Goal: Find specific page/section: Find specific page/section

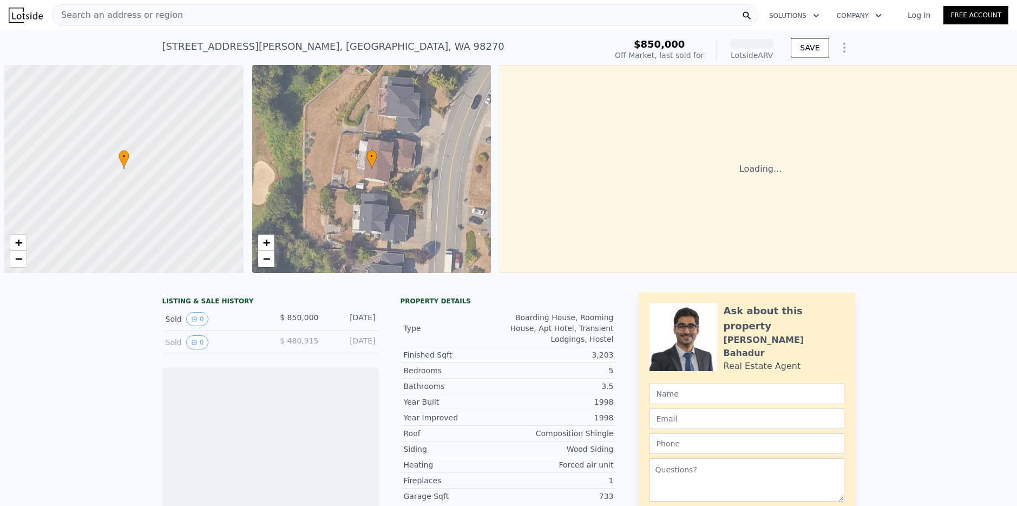
scroll to position [0, 4]
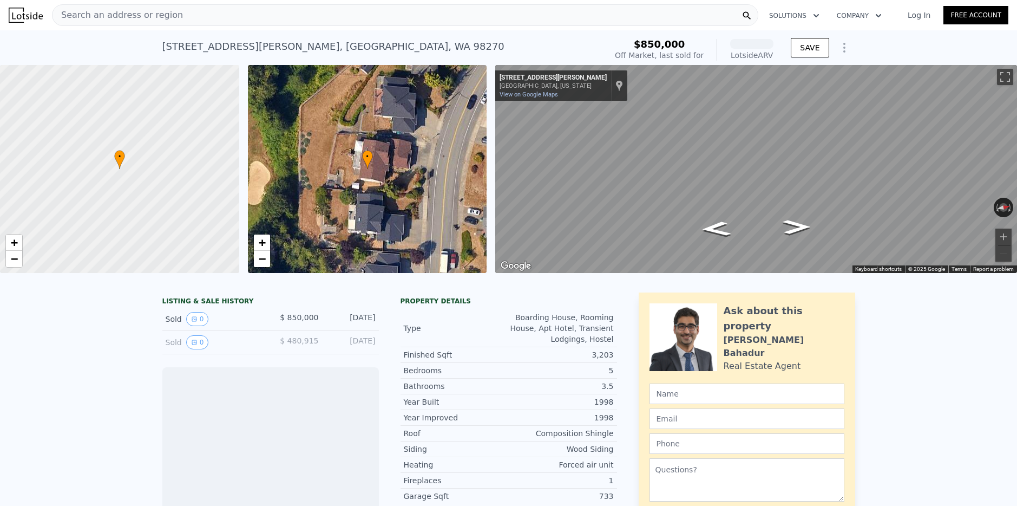
click at [278, 17] on div "Search an address or region" at bounding box center [405, 15] width 706 height 22
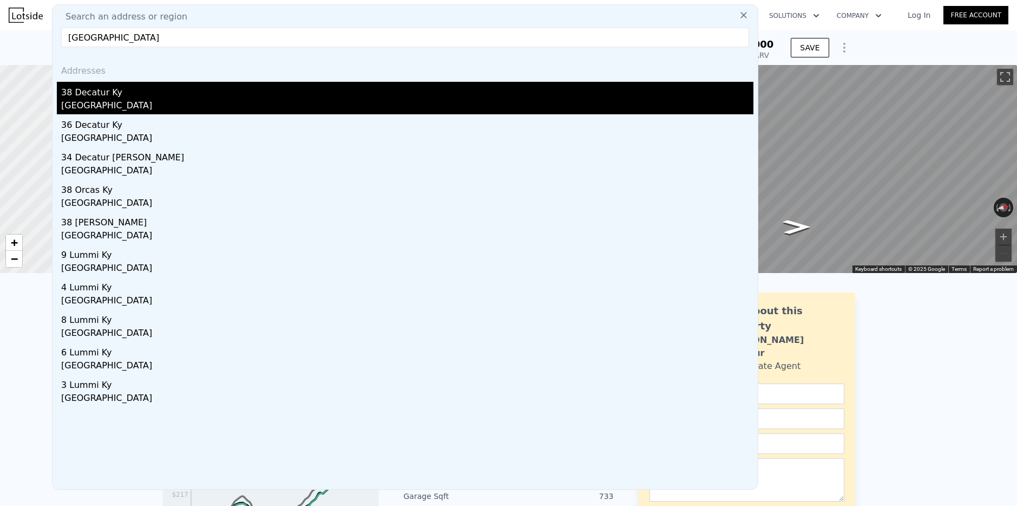
type input "[GEOGRAPHIC_DATA]"
click at [103, 94] on div "38 Decatur Ky" at bounding box center [407, 90] width 692 height 17
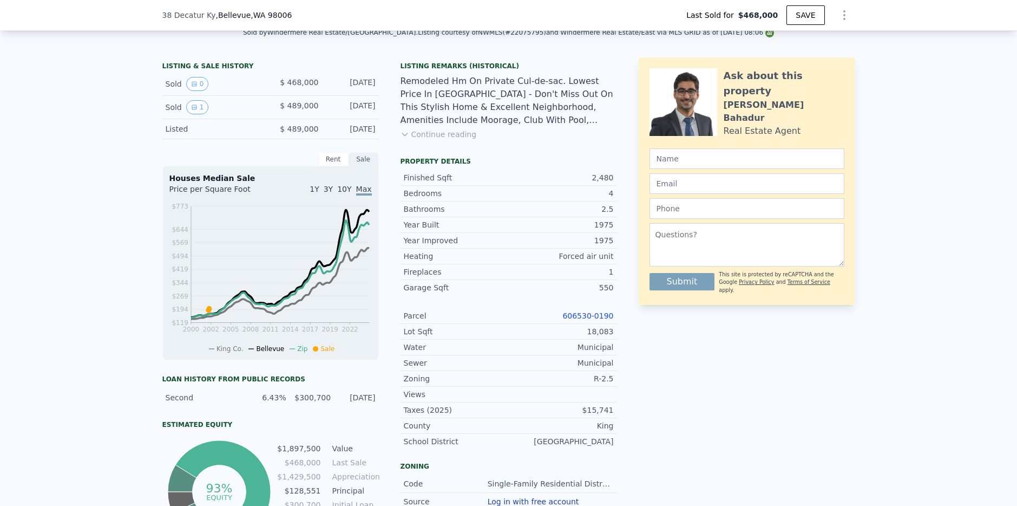
scroll to position [247, 0]
click at [580, 313] on link "606530-0190" at bounding box center [587, 315] width 51 height 9
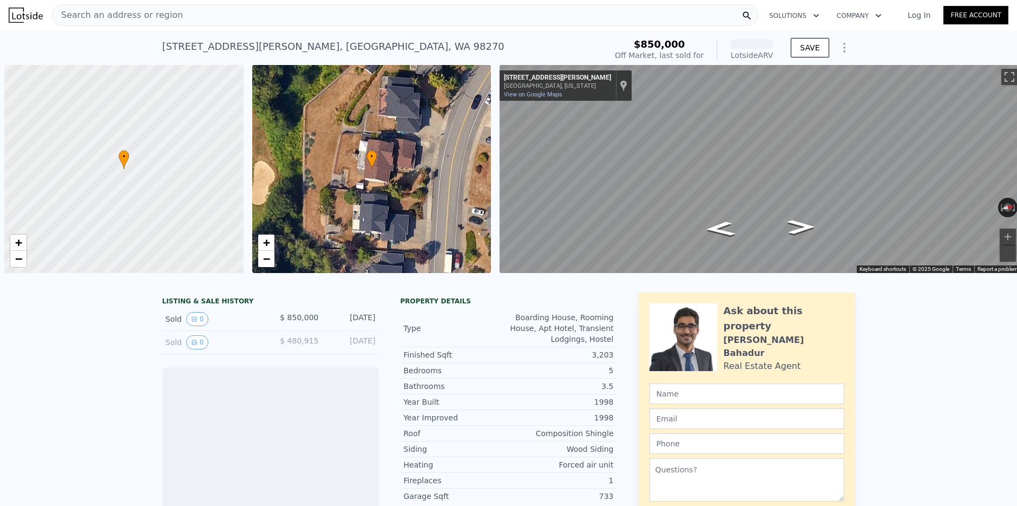
scroll to position [0, 4]
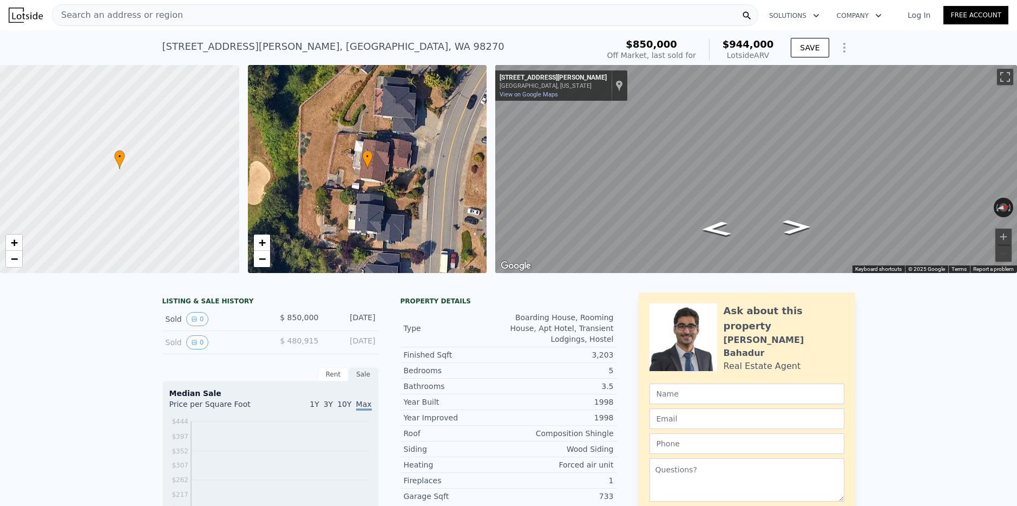
click at [173, 16] on div "Search an address or region" at bounding box center [405, 15] width 706 height 22
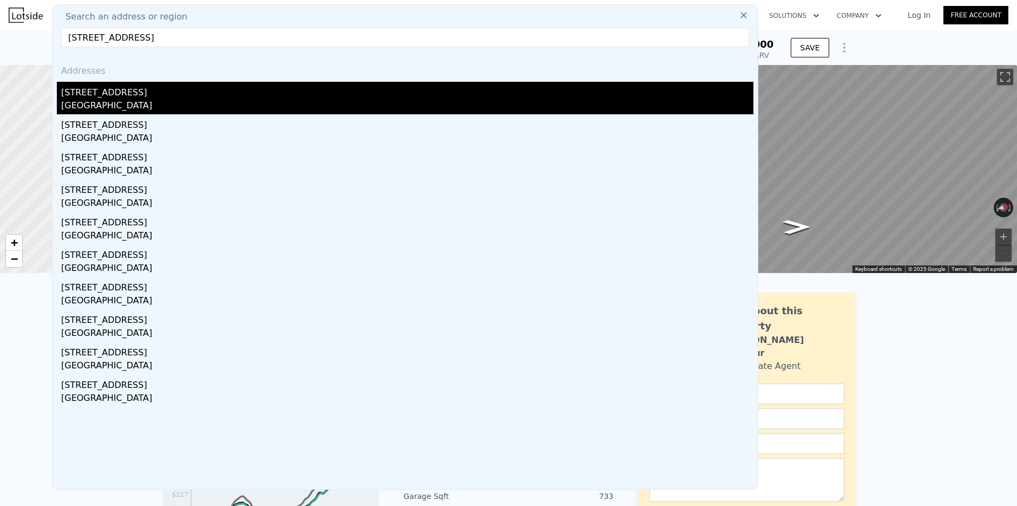
type input "12528 SE 70th St, Newcastle, WA 98056"
click at [91, 95] on div "12528 SE 70th St" at bounding box center [407, 90] width 692 height 17
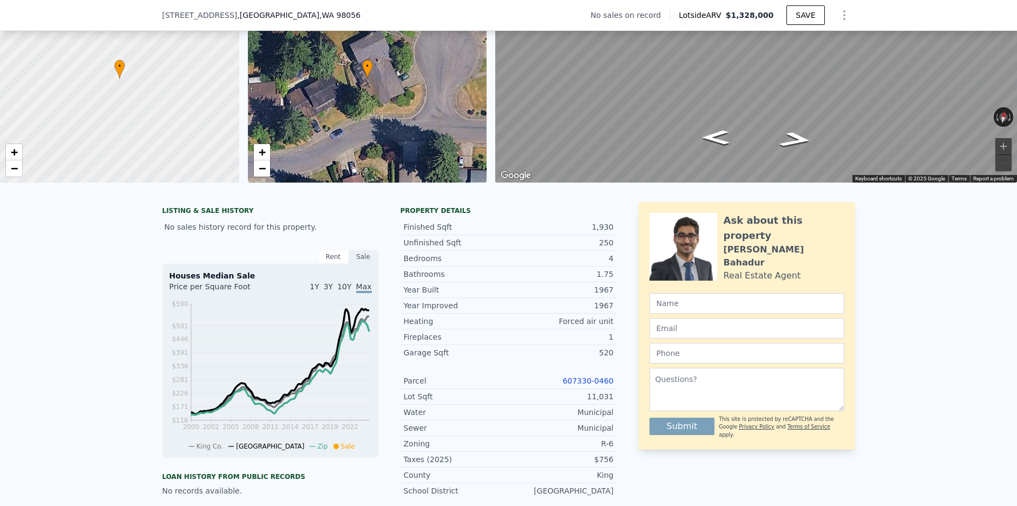
scroll to position [147, 0]
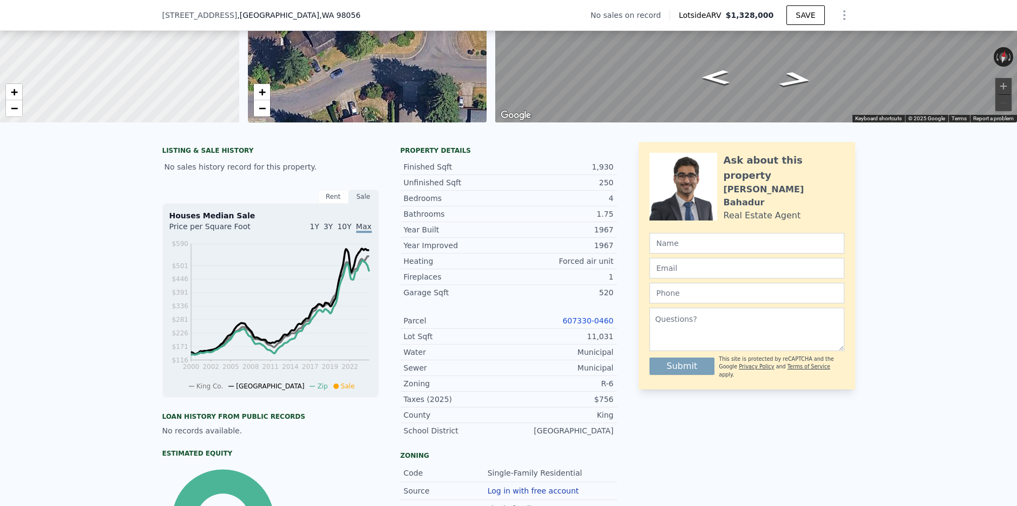
click at [586, 319] on link "607330-0460" at bounding box center [587, 320] width 51 height 9
